Goal: Transaction & Acquisition: Book appointment/travel/reservation

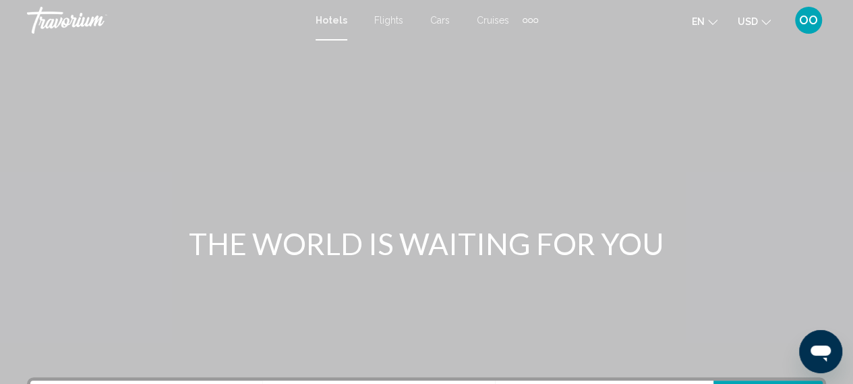
click at [388, 21] on span "Flights" at bounding box center [388, 20] width 29 height 11
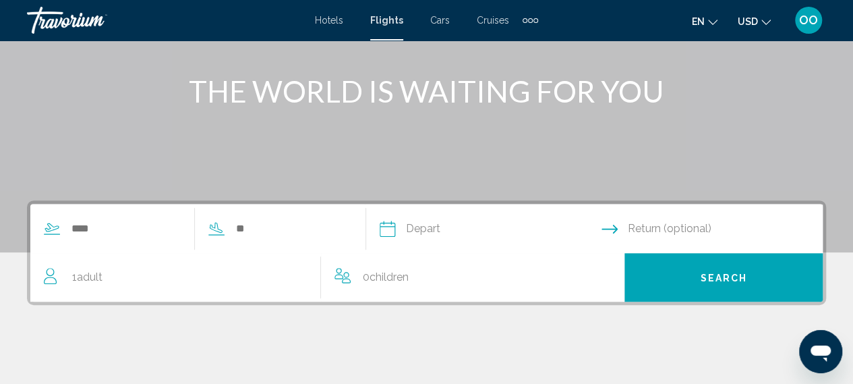
scroll to position [270, 0]
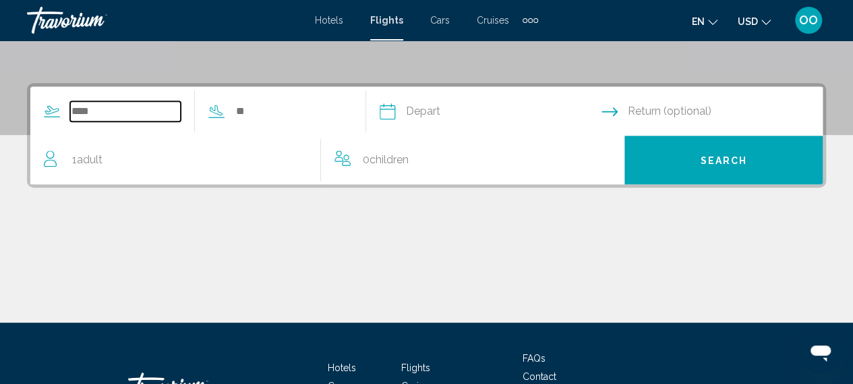
click at [89, 113] on input "Search widget" at bounding box center [125, 111] width 111 height 20
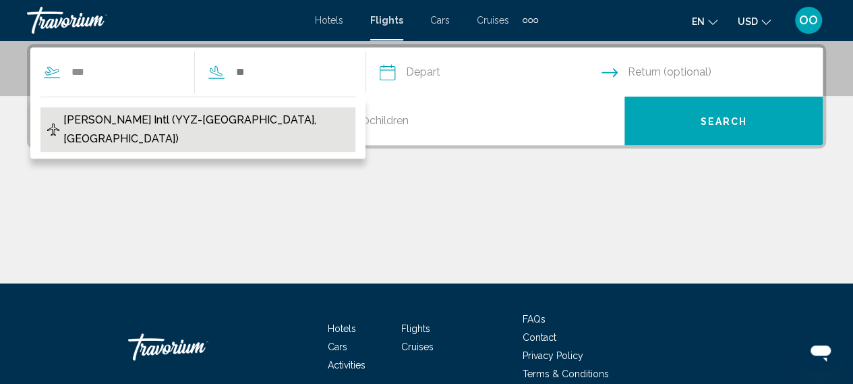
click at [113, 121] on span "[PERSON_NAME] Intl (YYZ-[GEOGRAPHIC_DATA], [GEOGRAPHIC_DATA])" at bounding box center [206, 130] width 286 height 38
type input "**********"
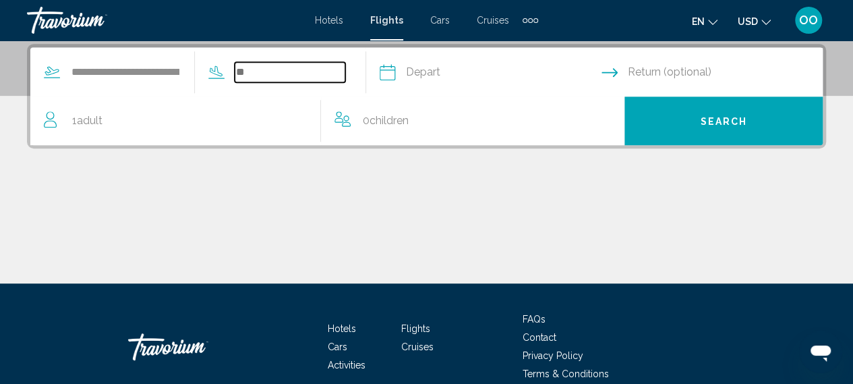
click at [271, 74] on input "Search widget" at bounding box center [290, 72] width 111 height 20
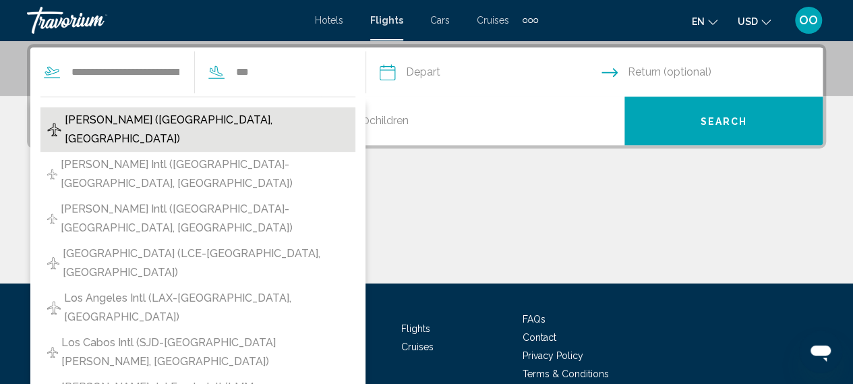
click at [207, 121] on span "[PERSON_NAME] ([GEOGRAPHIC_DATA], [GEOGRAPHIC_DATA])" at bounding box center [207, 130] width 284 height 38
type input "**********"
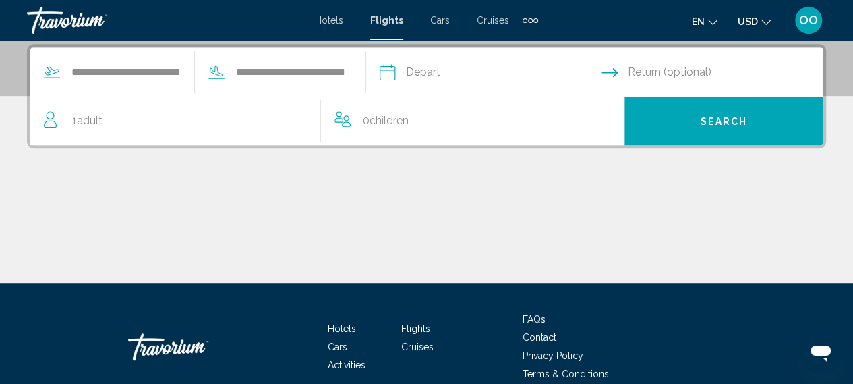
click at [464, 72] on input "Depart date" at bounding box center [489, 74] width 227 height 53
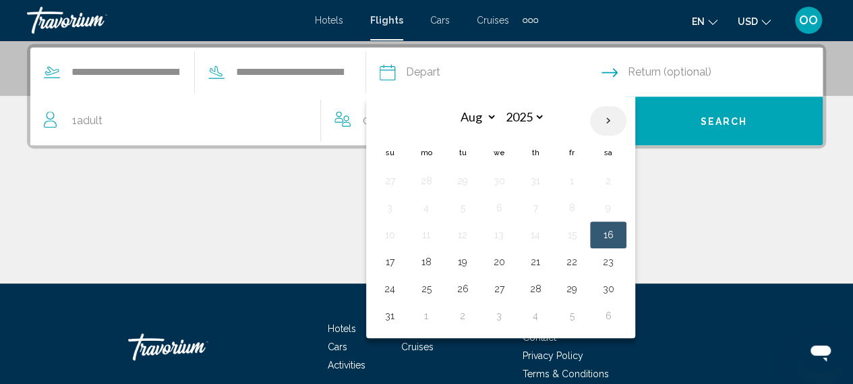
click at [626, 121] on th "Next month" at bounding box center [608, 121] width 36 height 30
select select "**"
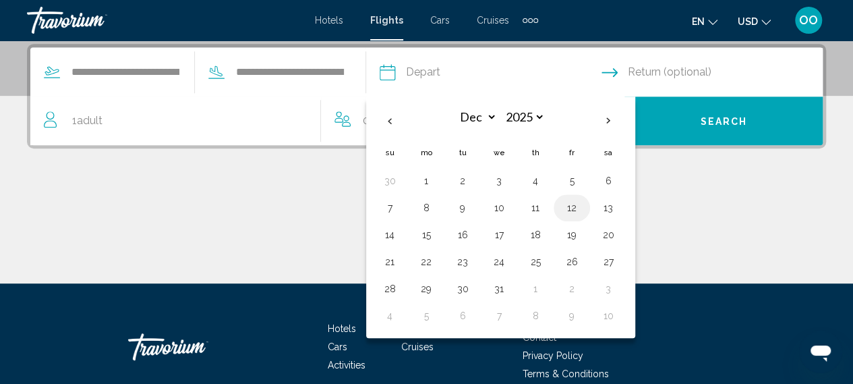
click at [583, 204] on button "12" at bounding box center [572, 207] width 22 height 19
type input "**********"
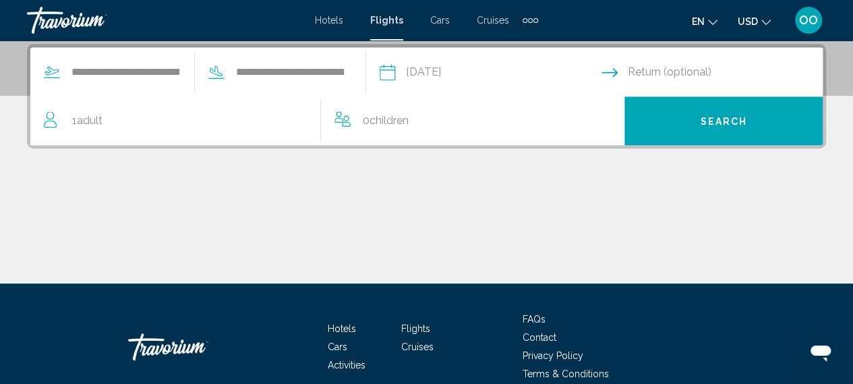
click at [671, 75] on input "Return date" at bounding box center [715, 74] width 227 height 53
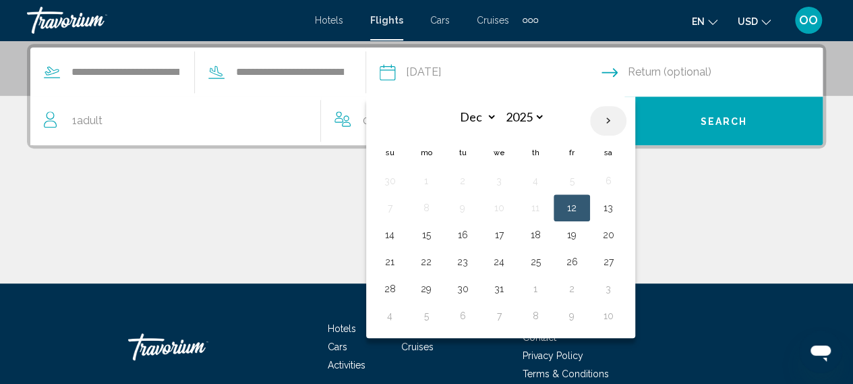
click at [627, 121] on th "Next month" at bounding box center [608, 121] width 36 height 30
select select "*"
select select "****"
click at [619, 179] on button "3" at bounding box center [609, 180] width 22 height 19
type input "**********"
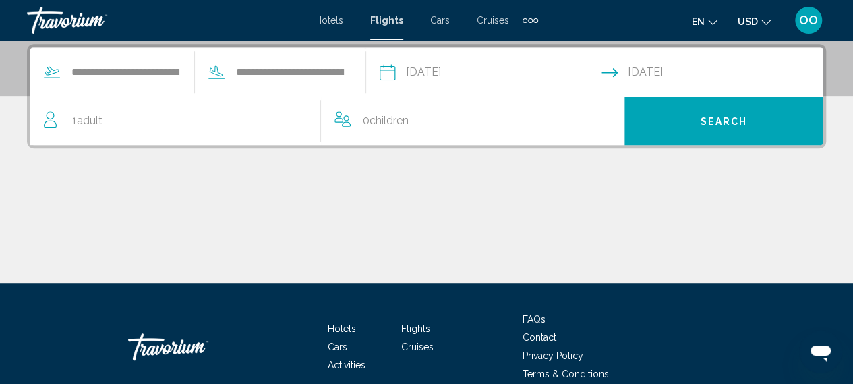
click at [54, 125] on icon "Travelers: 1 adult, 0 children" at bounding box center [52, 119] width 16 height 16
click at [80, 125] on span "Adult" at bounding box center [90, 120] width 26 height 13
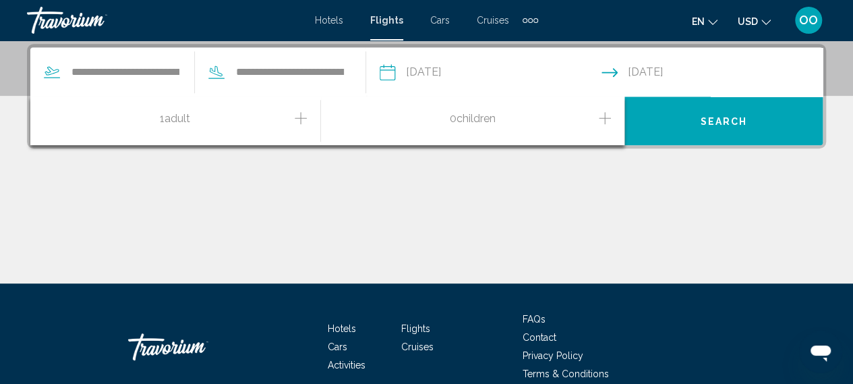
click at [300, 117] on icon "Increment adults" at bounding box center [301, 118] width 12 height 12
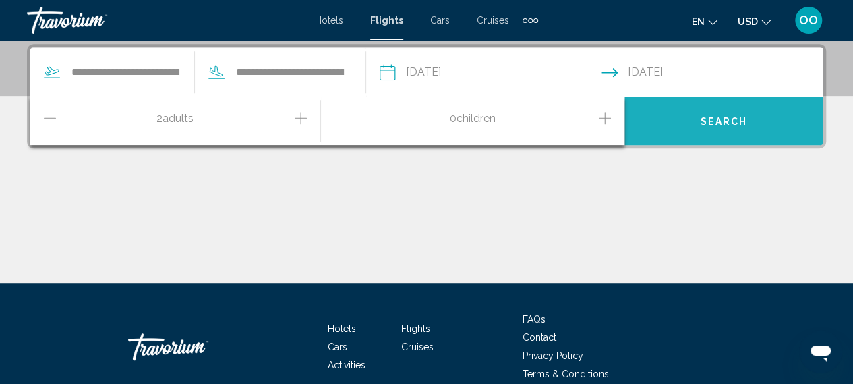
click at [714, 122] on span "Search" at bounding box center [723, 121] width 47 height 11
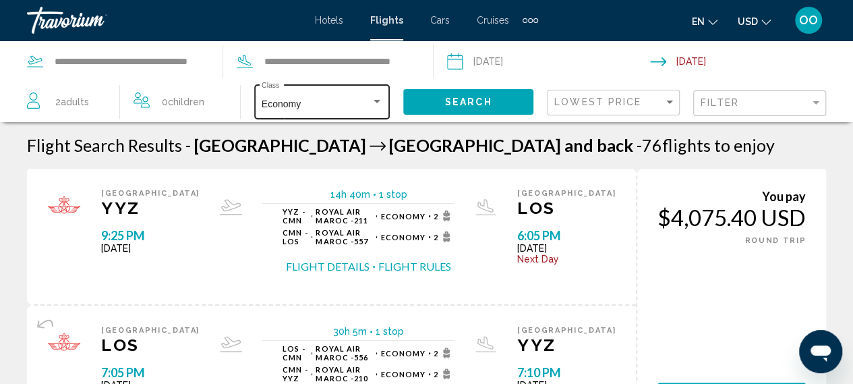
click at [379, 98] on div "Search widget" at bounding box center [377, 101] width 12 height 11
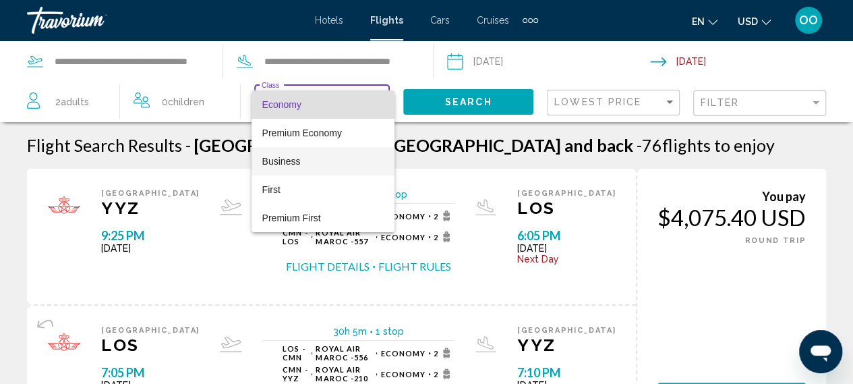
click at [303, 160] on span "Business" at bounding box center [322, 161] width 121 height 28
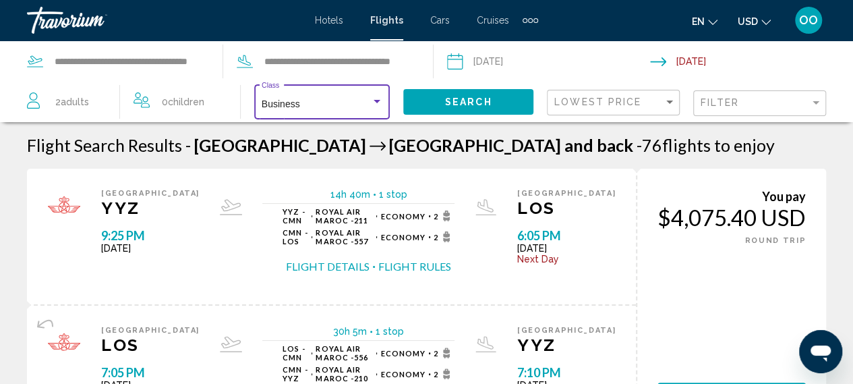
click at [475, 101] on span "Search" at bounding box center [468, 102] width 47 height 11
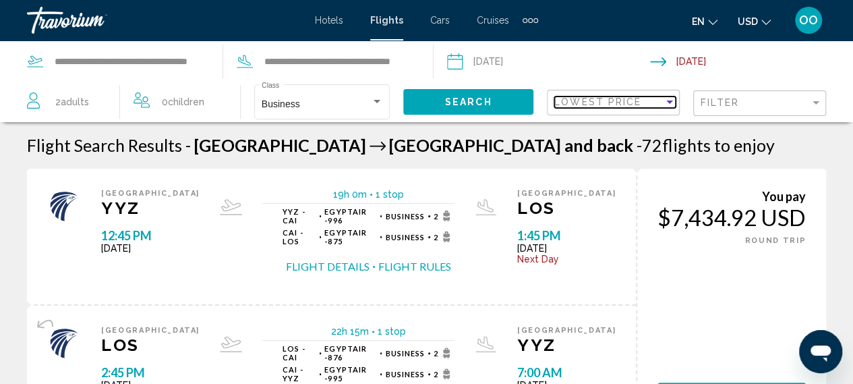
click at [669, 100] on div "Sort by" at bounding box center [669, 101] width 7 height 3
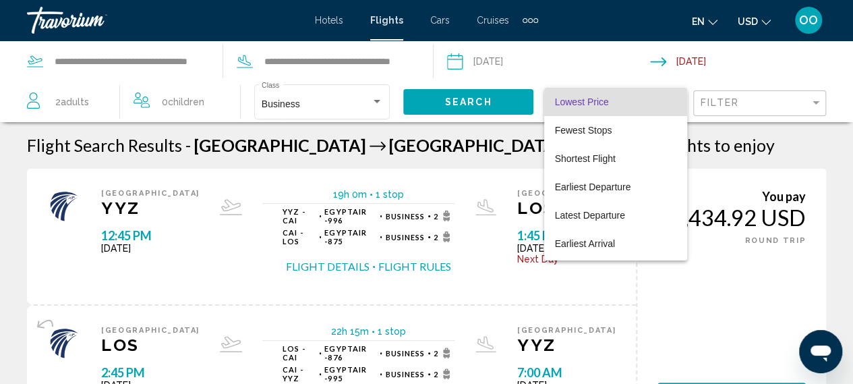
click at [816, 101] on div at bounding box center [426, 192] width 853 height 384
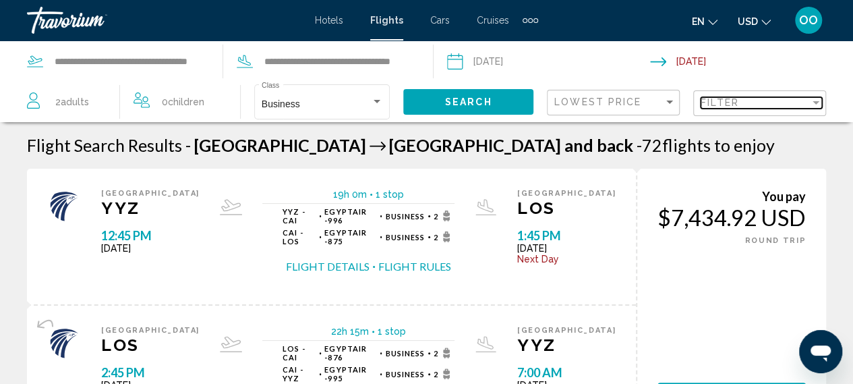
click at [816, 101] on div "Filter" at bounding box center [816, 102] width 7 height 3
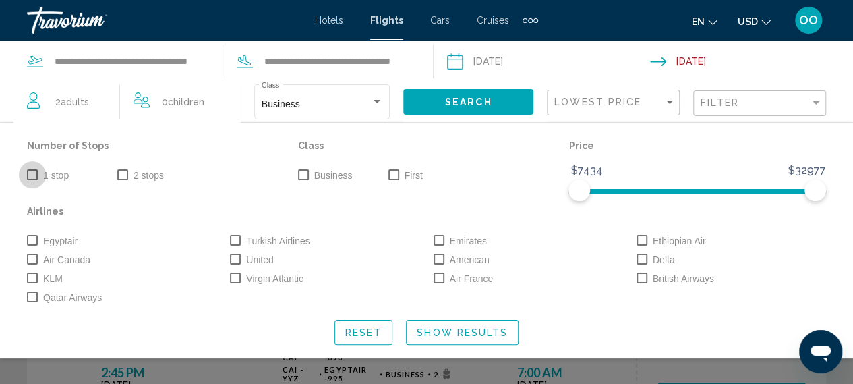
click at [35, 175] on span "Search widget" at bounding box center [32, 174] width 11 height 11
click at [447, 335] on span "Show Results" at bounding box center [462, 332] width 91 height 11
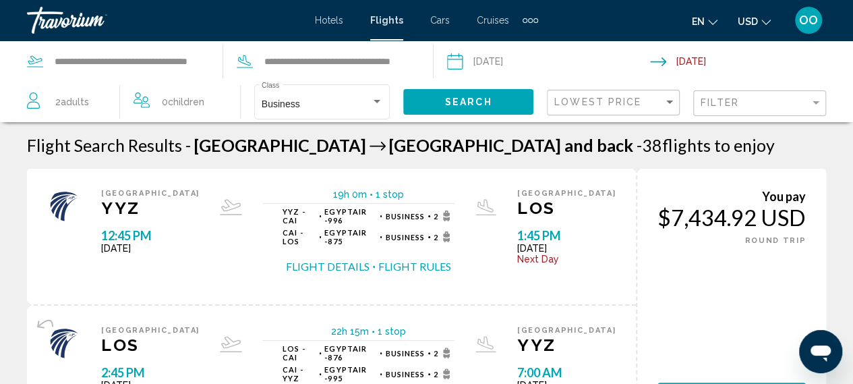
click at [61, 105] on span "2 Adult Adults" at bounding box center [72, 101] width 34 height 19
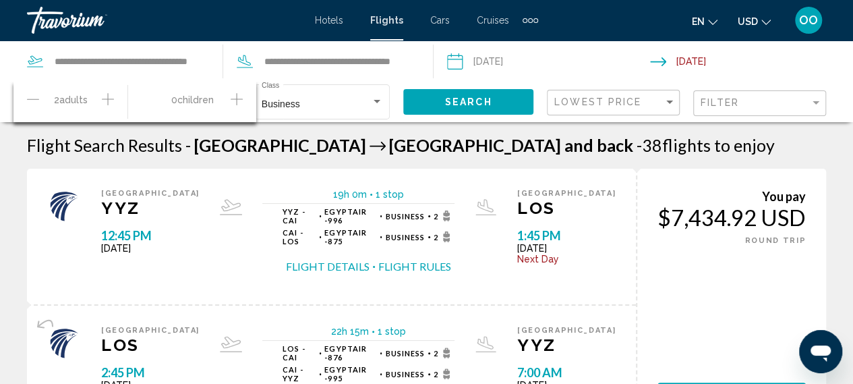
click at [34, 98] on icon "Decrement adults" at bounding box center [33, 99] width 12 height 16
click at [438, 105] on button "Search" at bounding box center [468, 101] width 130 height 25
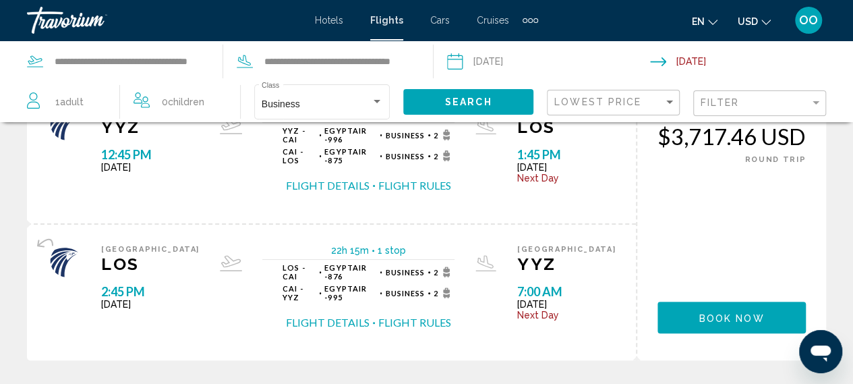
scroll to position [54, 0]
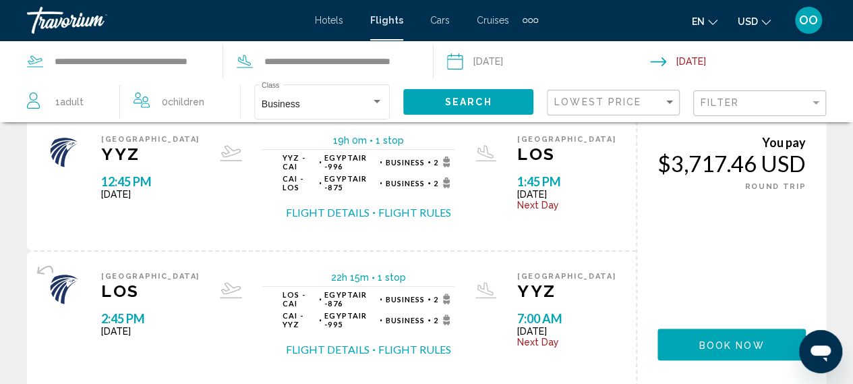
click at [347, 205] on button "Flight Details" at bounding box center [328, 212] width 84 height 15
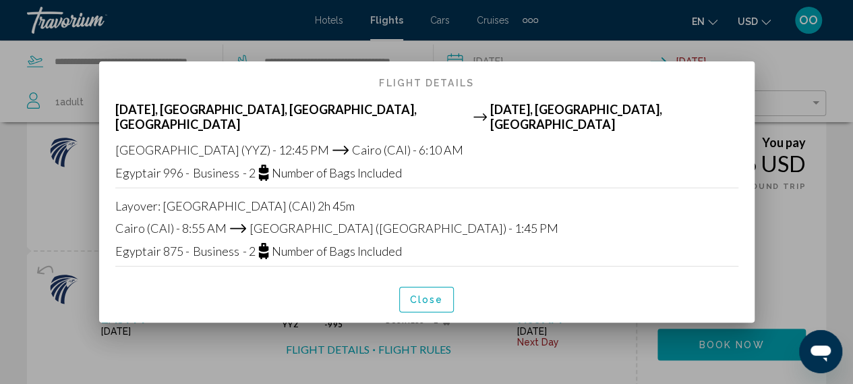
scroll to position [0, 0]
click at [427, 295] on span "Close" at bounding box center [427, 300] width 34 height 11
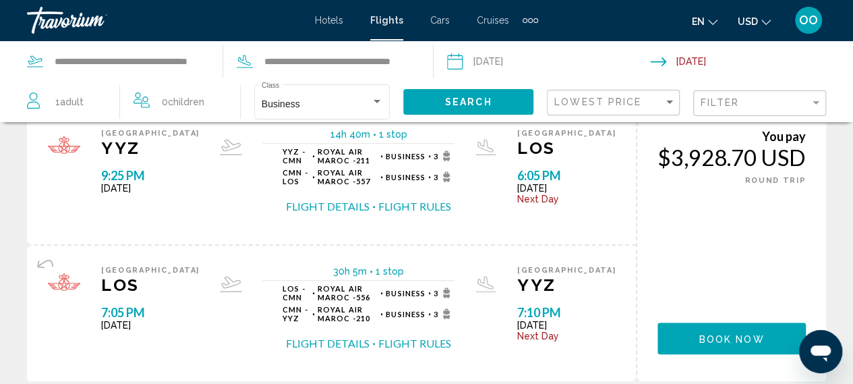
scroll to position [386, 0]
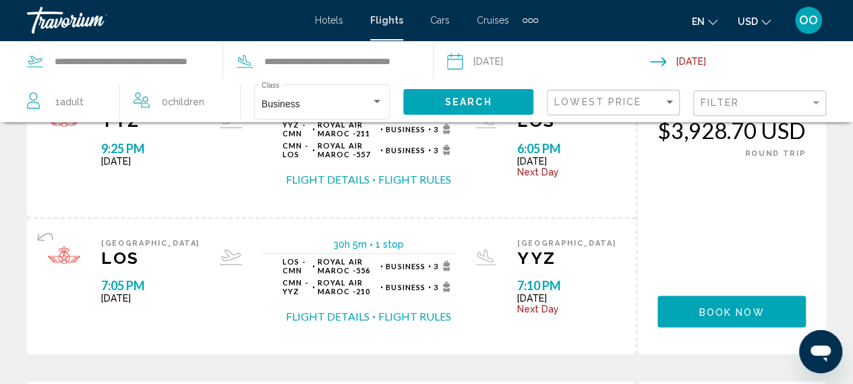
click at [347, 172] on button "Flight Details" at bounding box center [328, 179] width 84 height 15
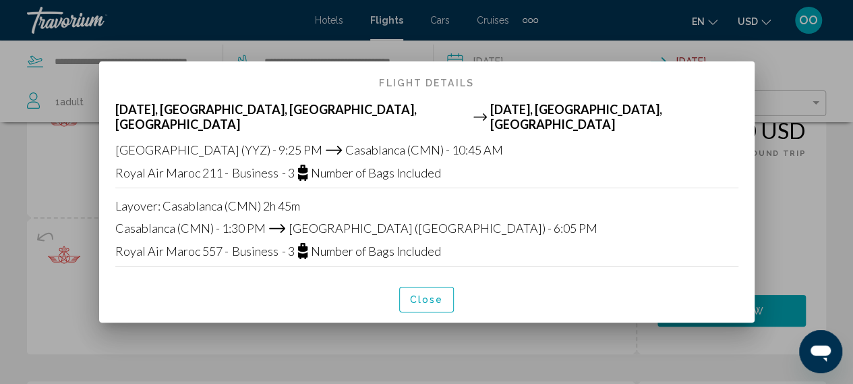
scroll to position [0, 0]
click at [420, 295] on span "Close" at bounding box center [427, 300] width 34 height 11
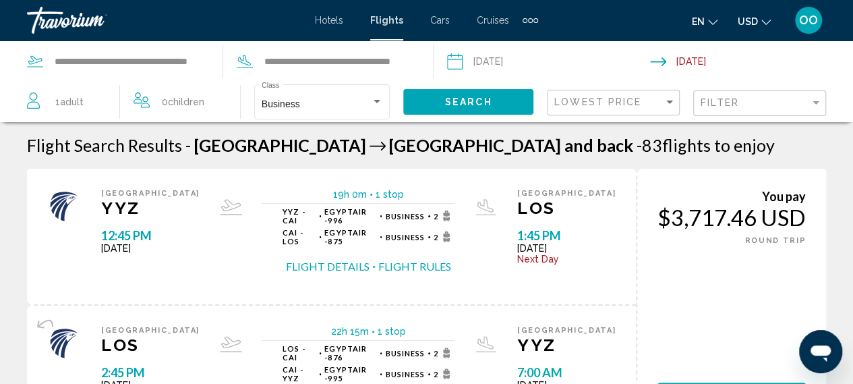
scroll to position [386, 0]
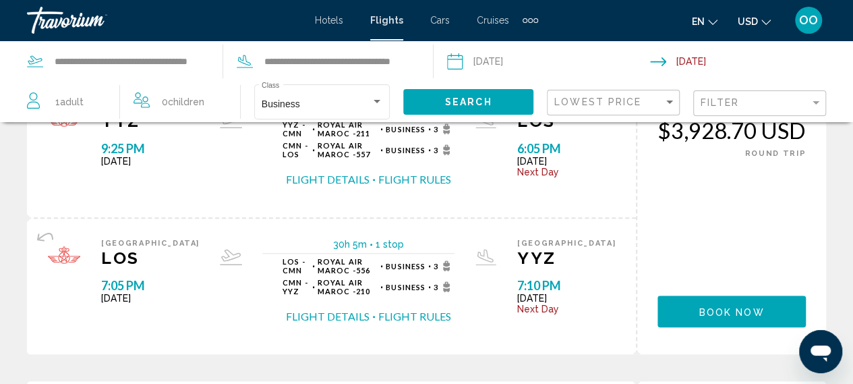
click at [348, 309] on button "Flight Details" at bounding box center [328, 316] width 84 height 15
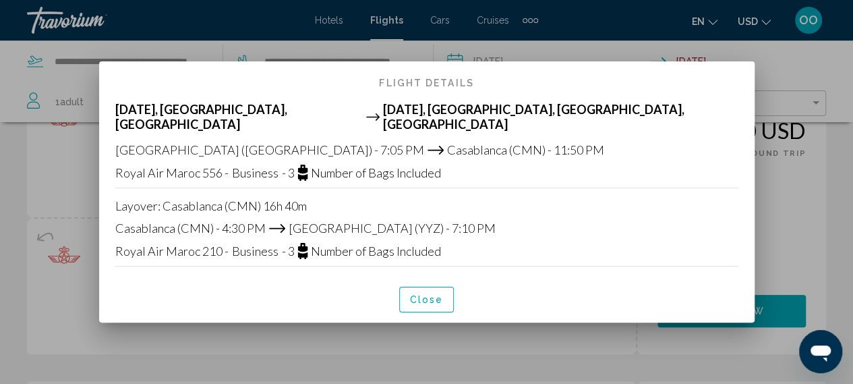
click at [427, 295] on span "Close" at bounding box center [427, 300] width 34 height 11
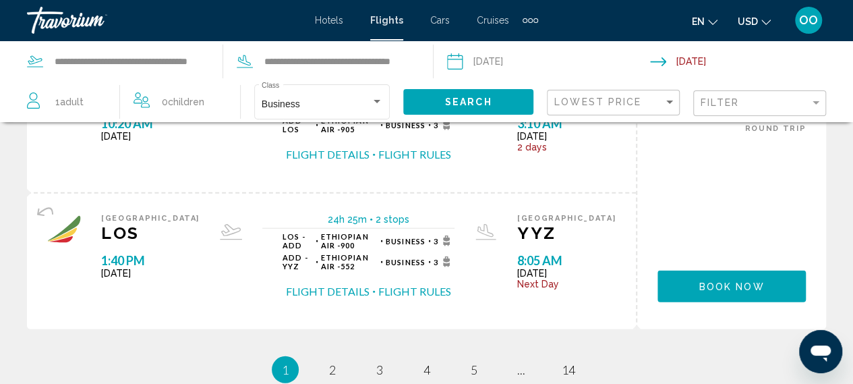
scroll to position [1646, 0]
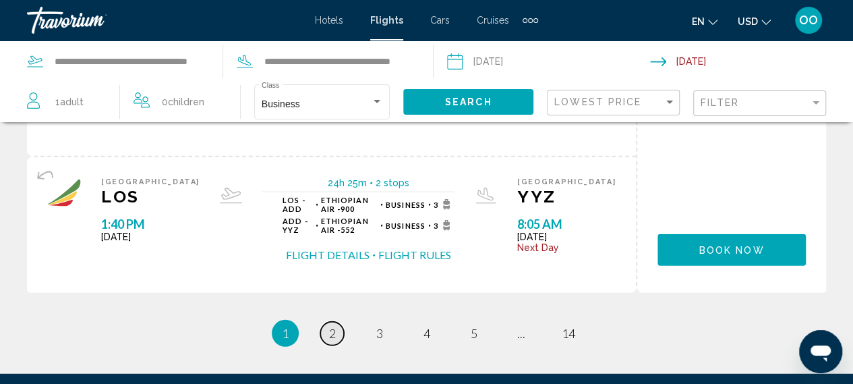
click at [335, 326] on span "2" at bounding box center [332, 333] width 7 height 15
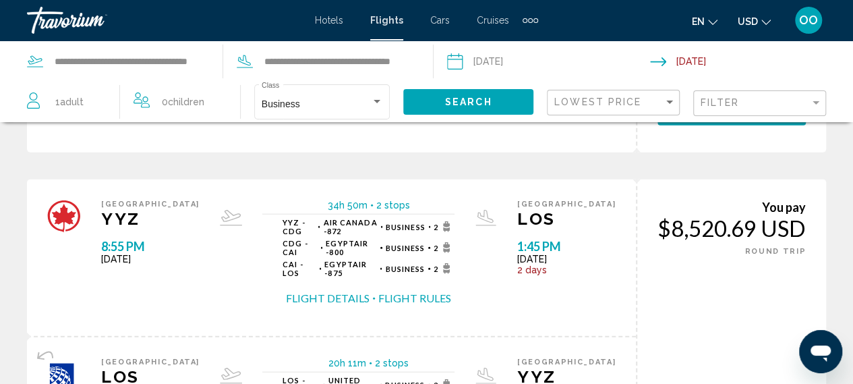
scroll to position [1591, 0]
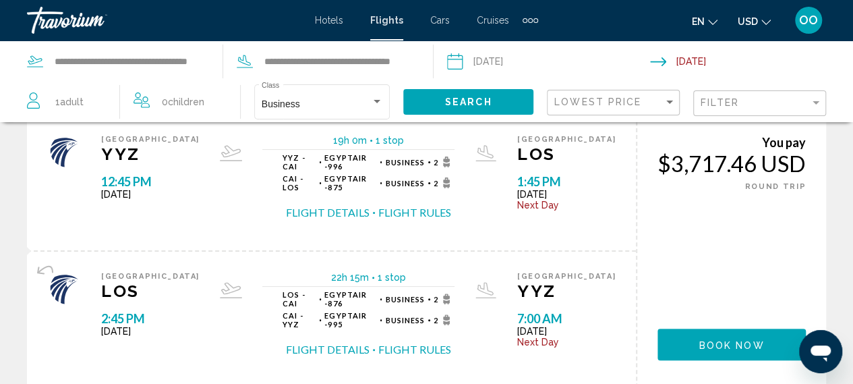
scroll to position [81, 0]
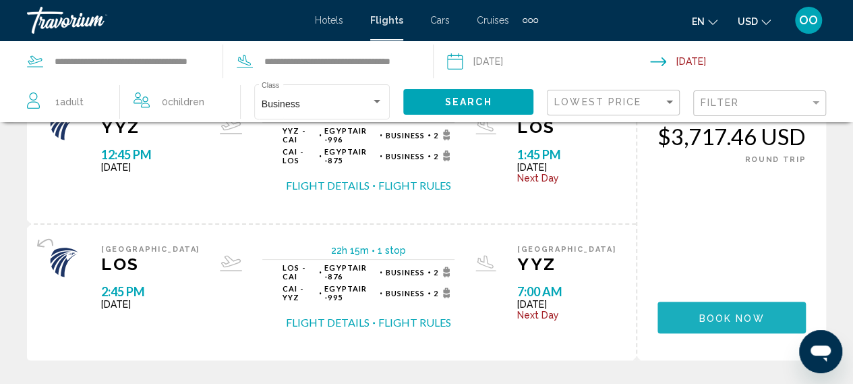
click at [728, 312] on span "Book now" at bounding box center [731, 317] width 65 height 11
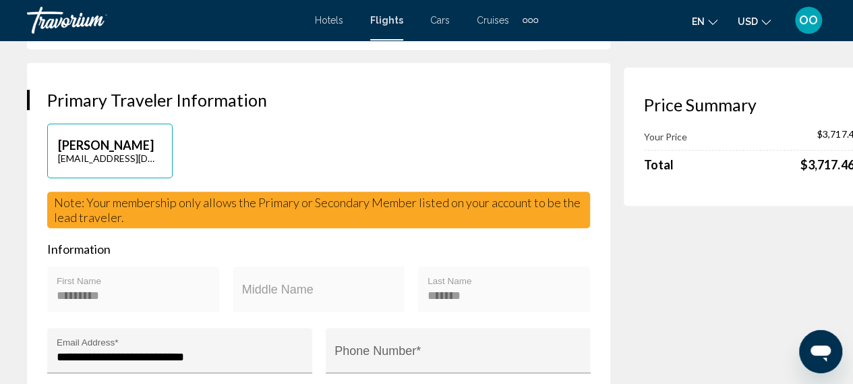
scroll to position [413, 0]
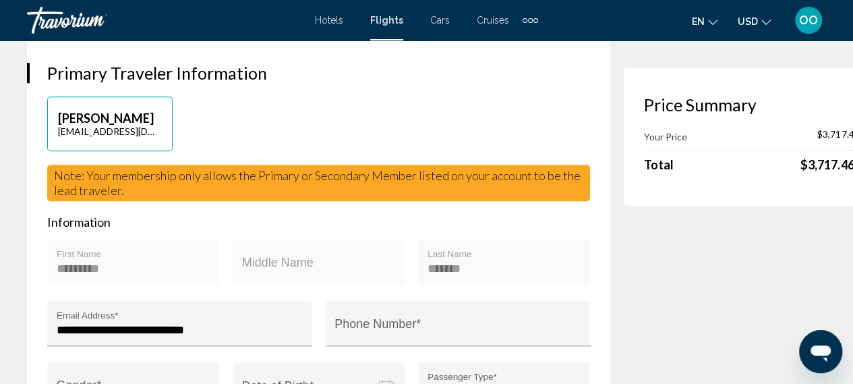
click at [267, 273] on div "Middle Name" at bounding box center [319, 267] width 154 height 36
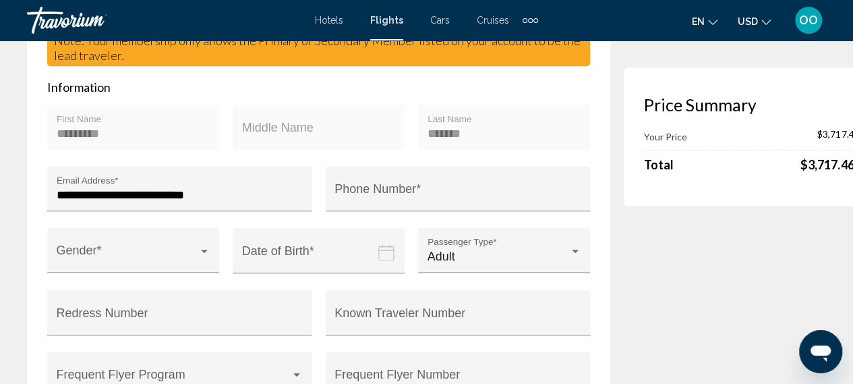
scroll to position [584, 0]
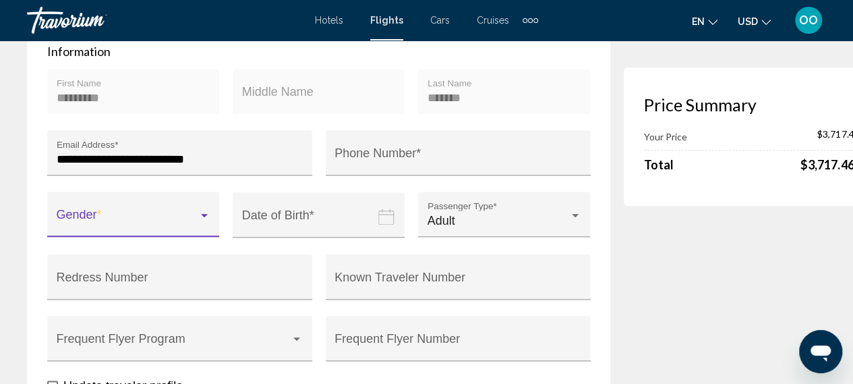
click at [201, 217] on div "Main content" at bounding box center [204, 215] width 7 height 3
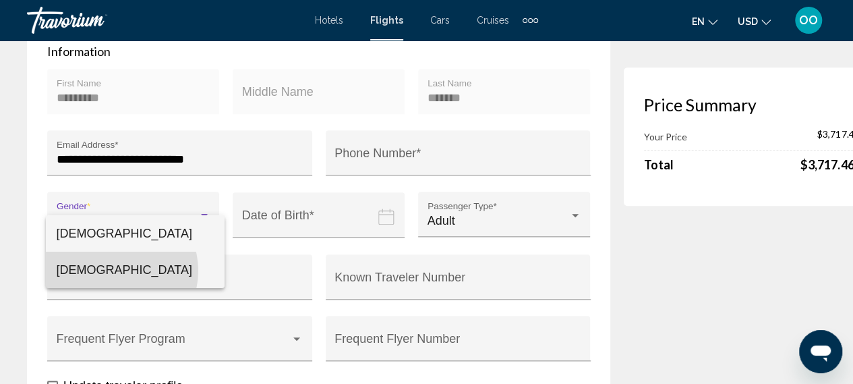
click at [116, 270] on span "[DEMOGRAPHIC_DATA]" at bounding box center [135, 270] width 157 height 36
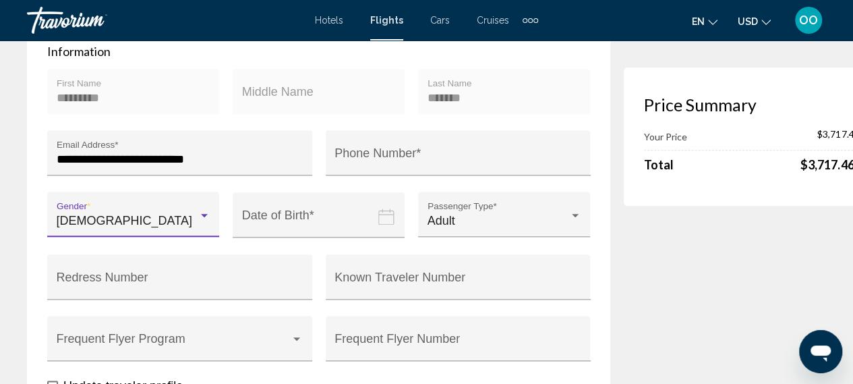
click at [378, 225] on icon "Date of birth" at bounding box center [386, 216] width 16 height 16
click at [277, 228] on input "Date of birth" at bounding box center [321, 225] width 177 height 67
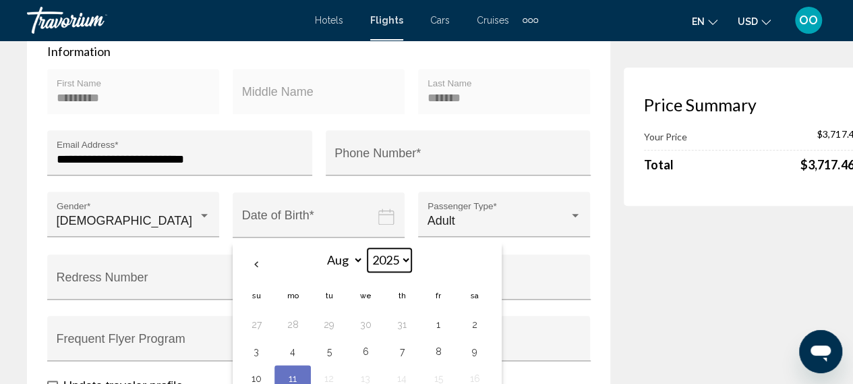
click at [368, 272] on select "**** **** **** **** **** **** **** **** **** **** **** **** **** **** **** ****…" at bounding box center [390, 260] width 44 height 24
select select "****"
click at [368, 261] on select "**** **** **** **** **** **** **** **** **** **** **** **** **** **** **** ****…" at bounding box center [390, 260] width 44 height 24
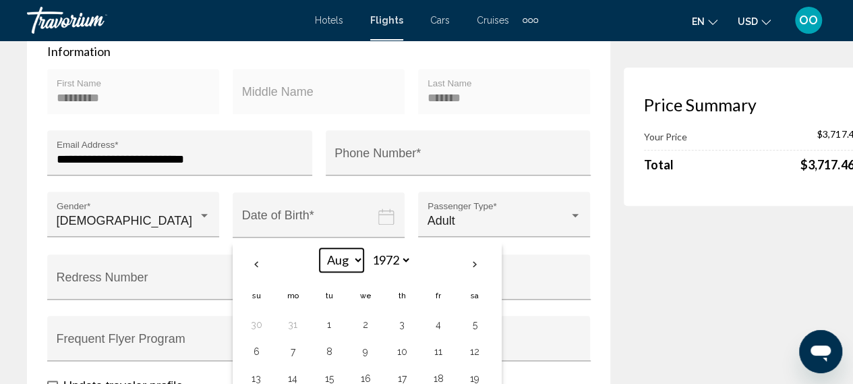
click at [330, 272] on select "*** *** *** *** *** *** *** *** *** *** *** ***" at bounding box center [342, 260] width 44 height 24
select select "*"
click at [320, 261] on select "*** *** *** *** *** *** *** *** *** *** *** ***" at bounding box center [342, 260] width 44 height 24
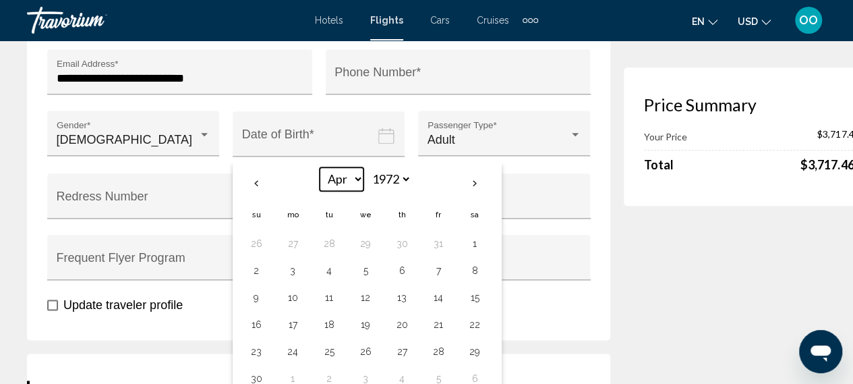
scroll to position [692, 0]
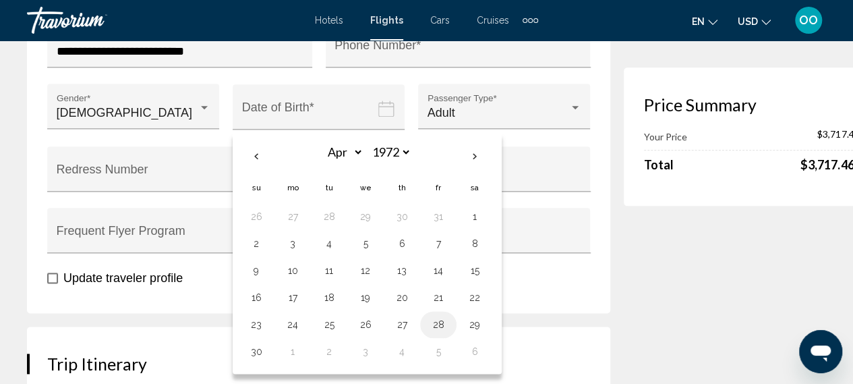
click at [428, 334] on button "28" at bounding box center [439, 324] width 22 height 19
type input "**********"
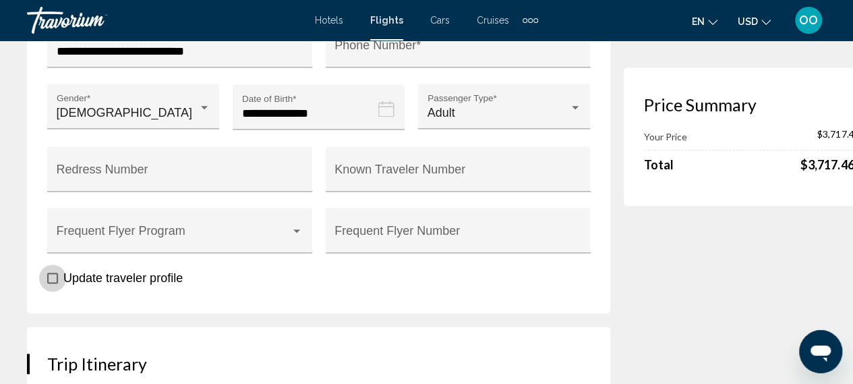
click at [53, 283] on span "Main content" at bounding box center [52, 277] width 11 height 11
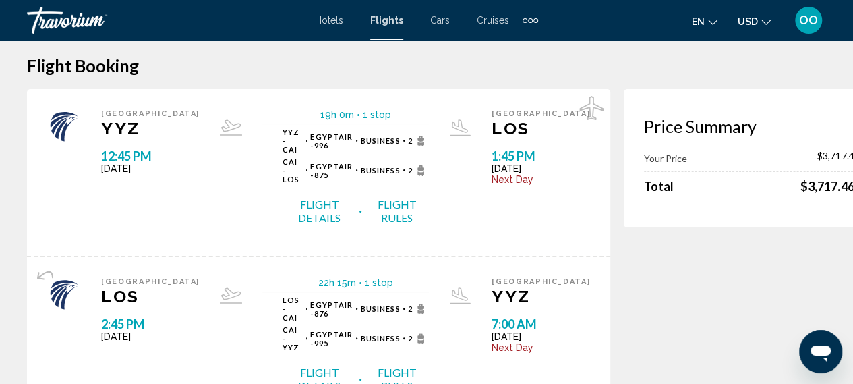
scroll to position [16, 0]
